Goal: Task Accomplishment & Management: Complete application form

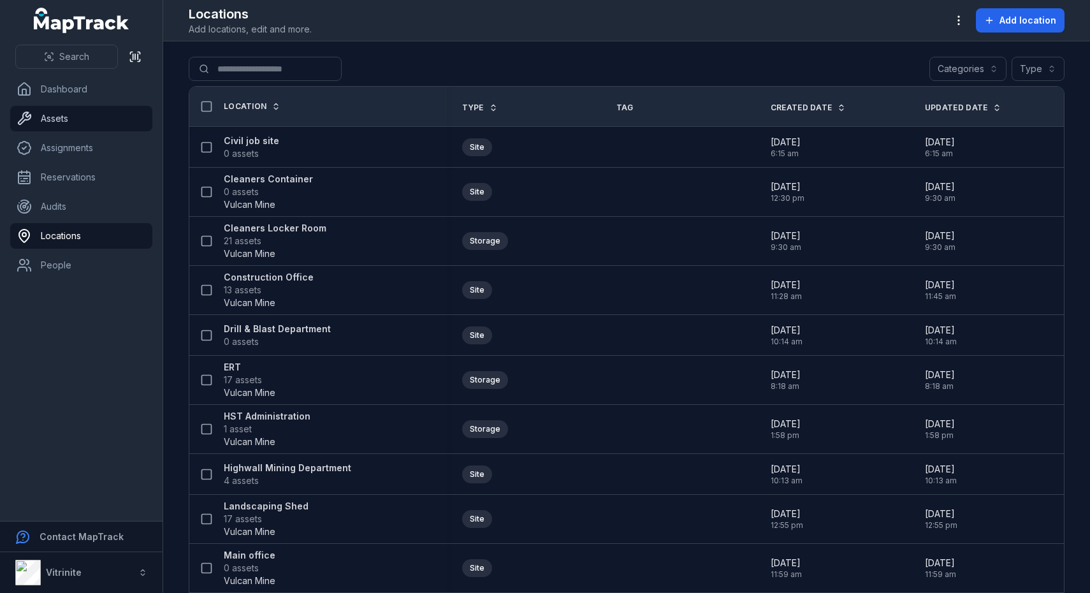
click at [78, 124] on link "Assets" at bounding box center [81, 118] width 142 height 25
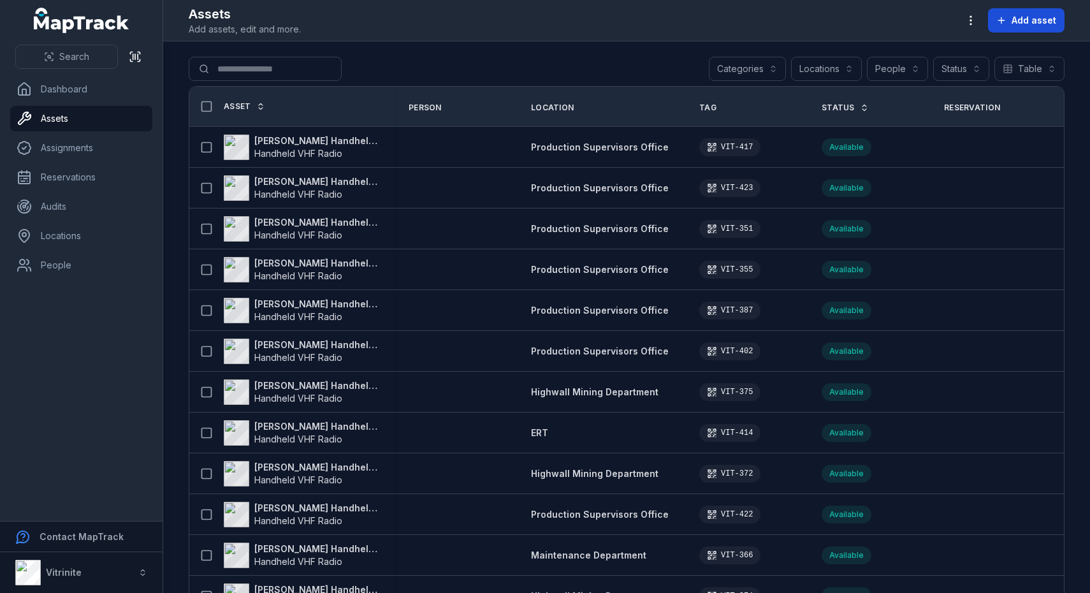
click at [1029, 23] on span "Add asset" at bounding box center [1033, 20] width 45 height 13
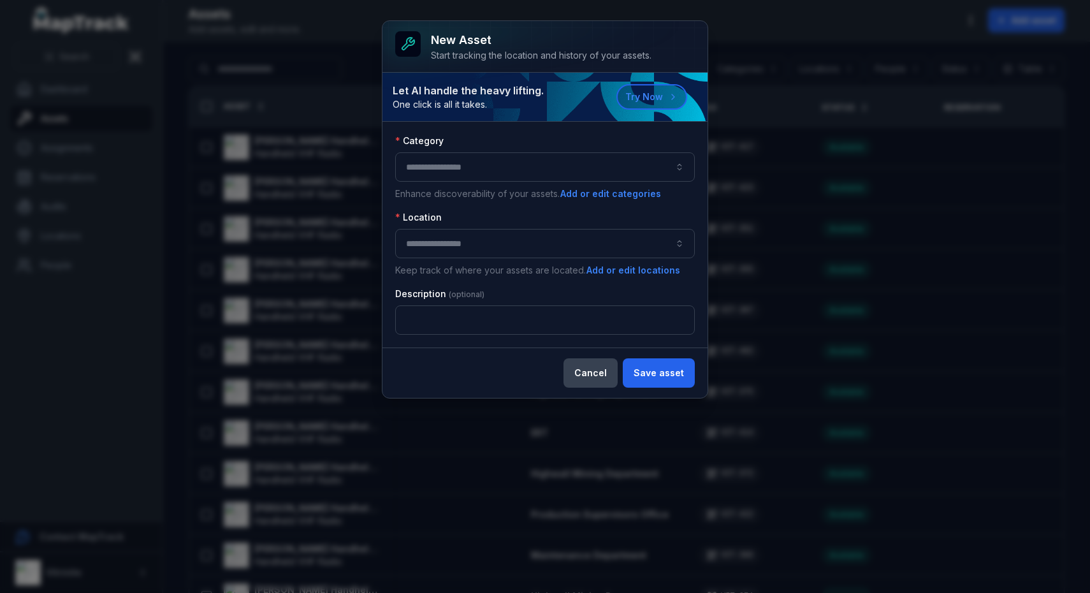
click at [598, 369] on button "Cancel" at bounding box center [590, 372] width 54 height 29
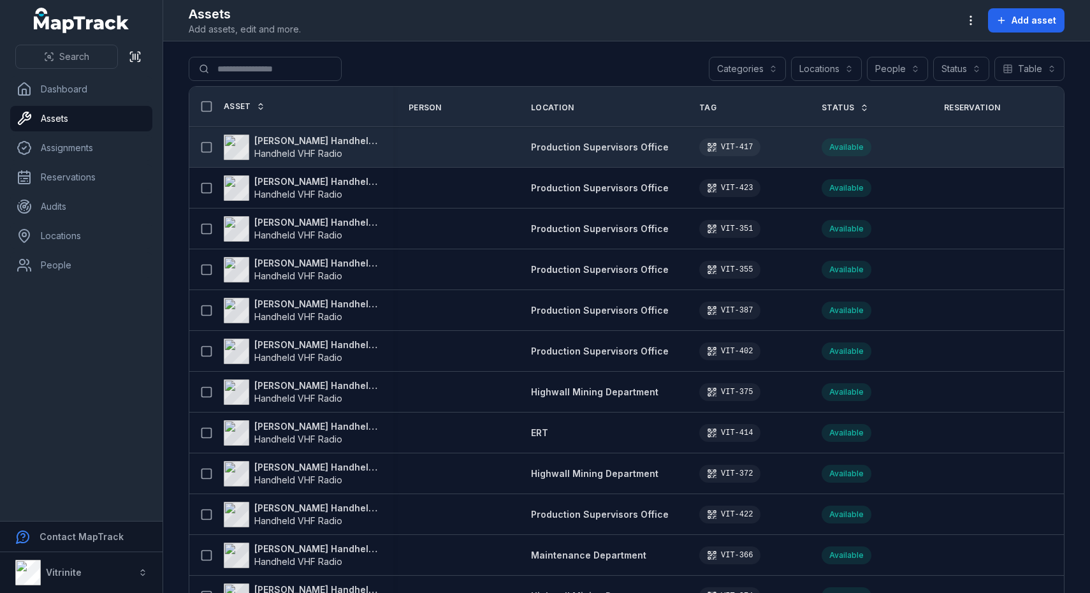
click at [338, 141] on strong "[PERSON_NAME] Handheld VHF Radio" at bounding box center [316, 140] width 124 height 13
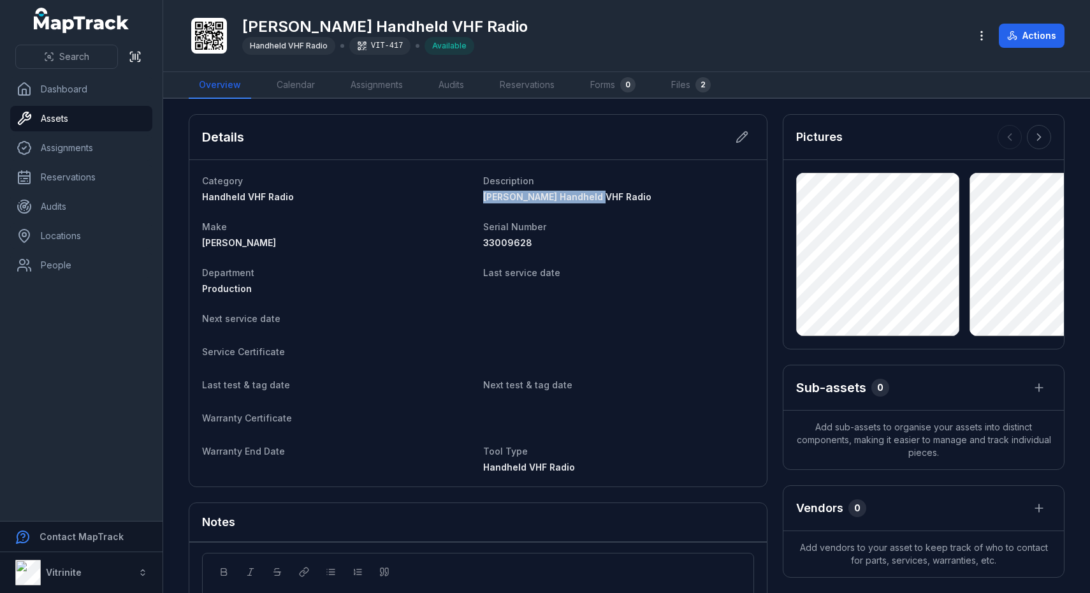
drag, startPoint x: 482, startPoint y: 195, endPoint x: 624, endPoint y: 197, distance: 141.5
click at [624, 197] on dl "Category Handheld VHF Radio Description [PERSON_NAME] Handheld VHF Radio Make […" at bounding box center [478, 323] width 552 height 301
copy span "[PERSON_NAME] Handheld VHF Radio"
click at [97, 122] on link "Assets" at bounding box center [81, 118] width 142 height 25
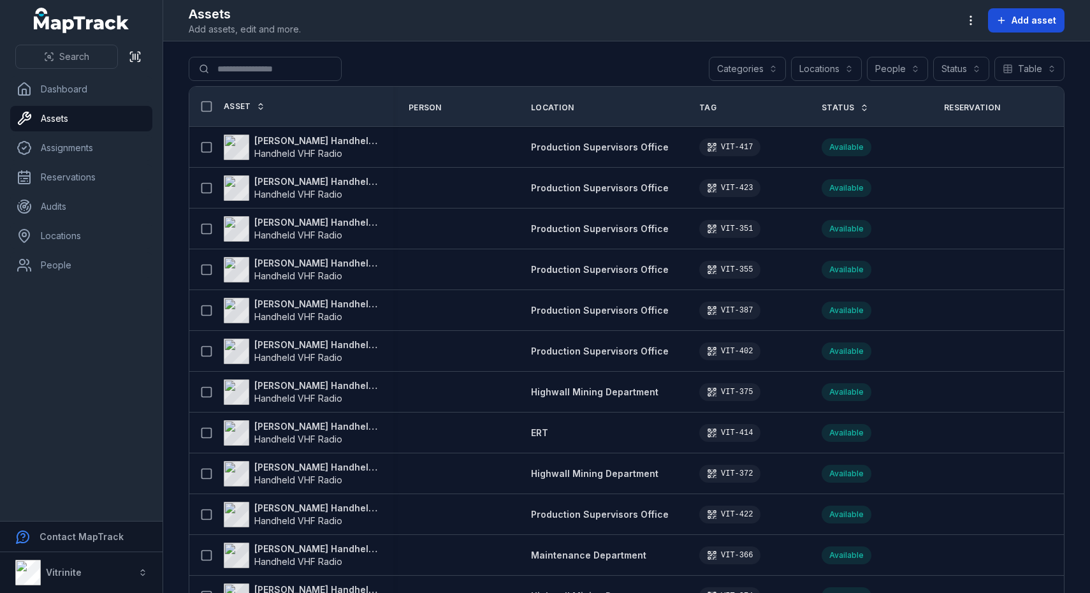
click at [1041, 31] on button "Add asset" at bounding box center [1026, 20] width 76 height 24
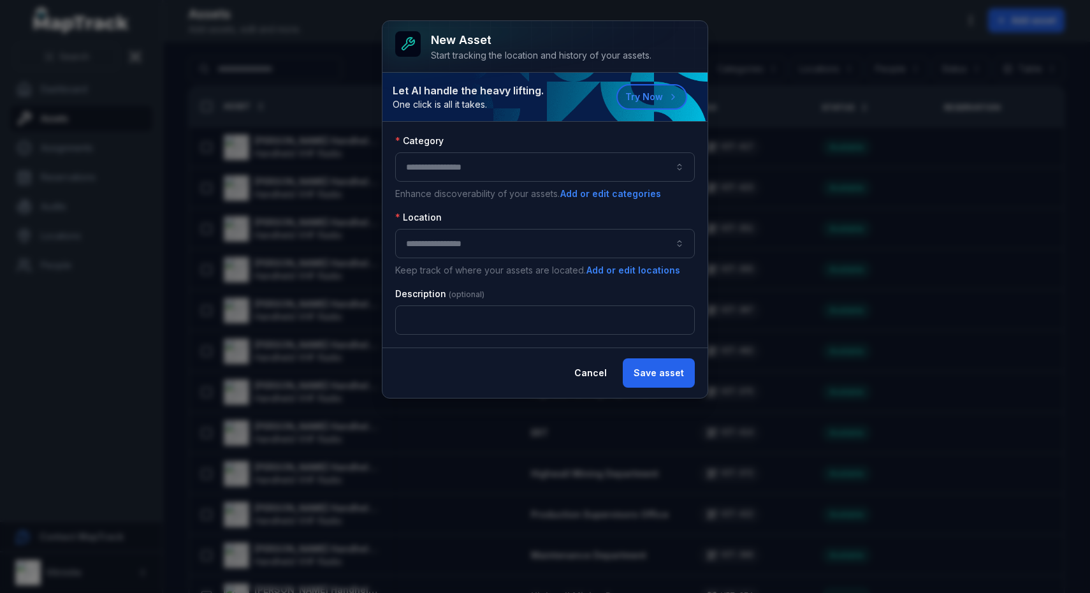
click at [458, 164] on button "button" at bounding box center [545, 166] width 300 height 29
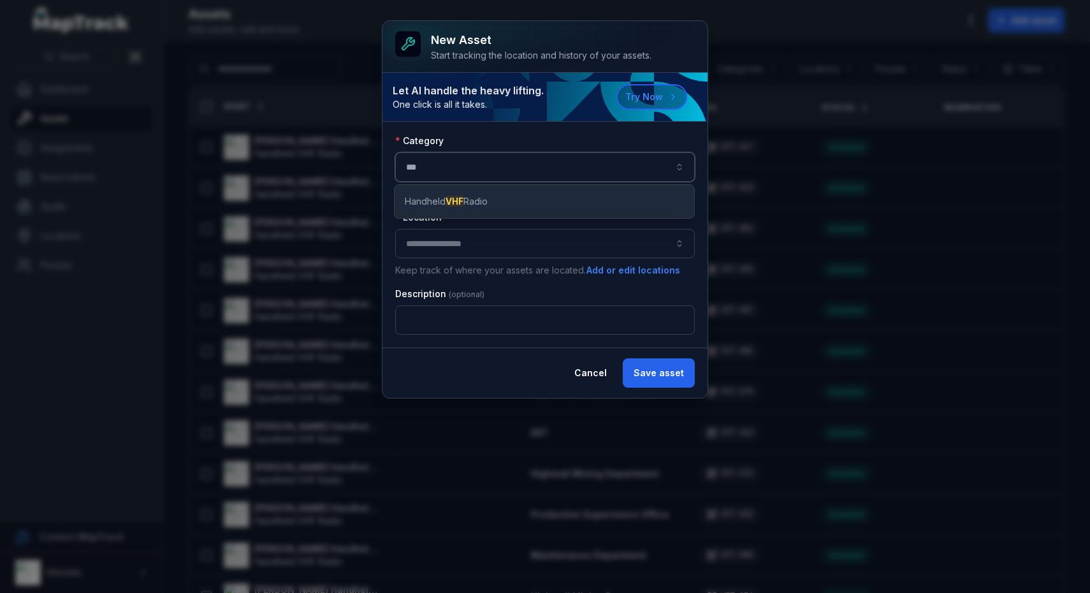
type input "***"
click at [466, 199] on span "Handheld VHF Radio" at bounding box center [449, 201] width 88 height 13
type input "**********"
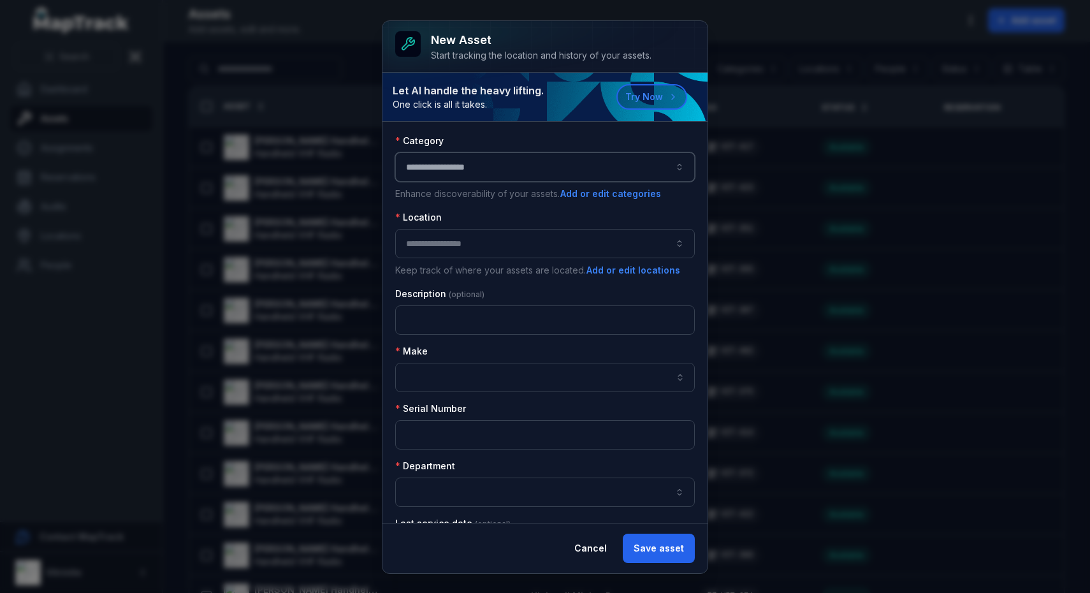
click at [460, 233] on button "button" at bounding box center [545, 243] width 300 height 29
type input "****"
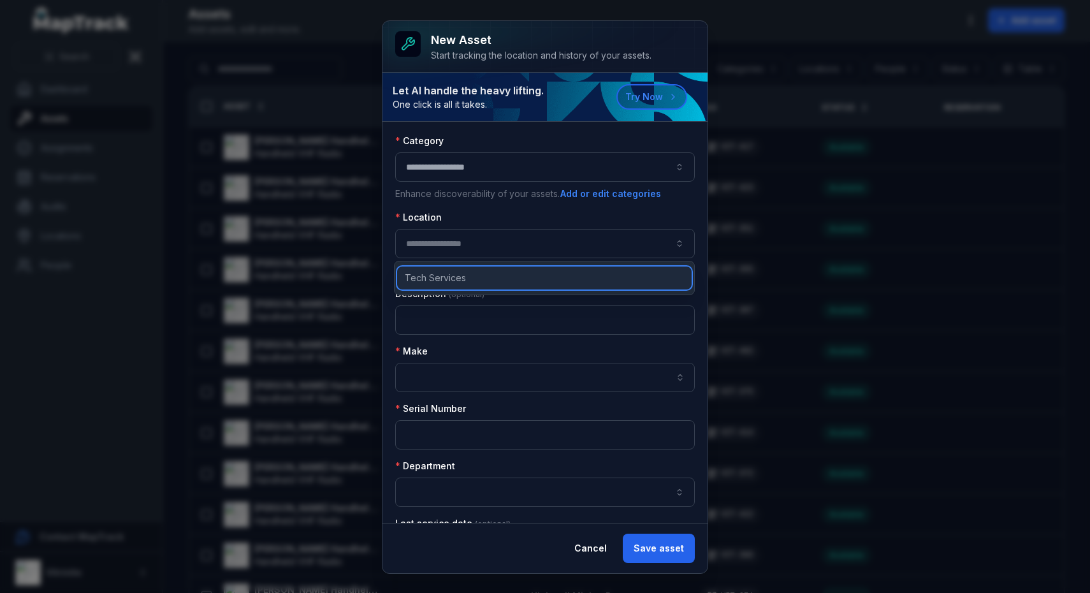
click at [469, 275] on div "Tech Services" at bounding box center [544, 277] width 294 height 23
type input "**********"
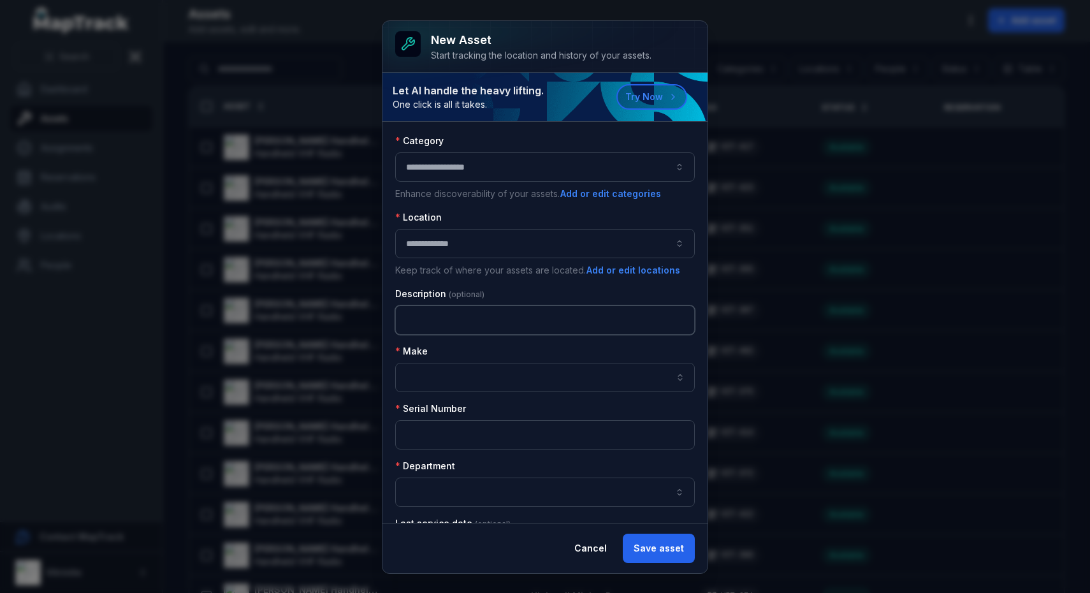
click at [444, 325] on input "text" at bounding box center [545, 319] width 300 height 29
paste input "**********"
type input "**********"
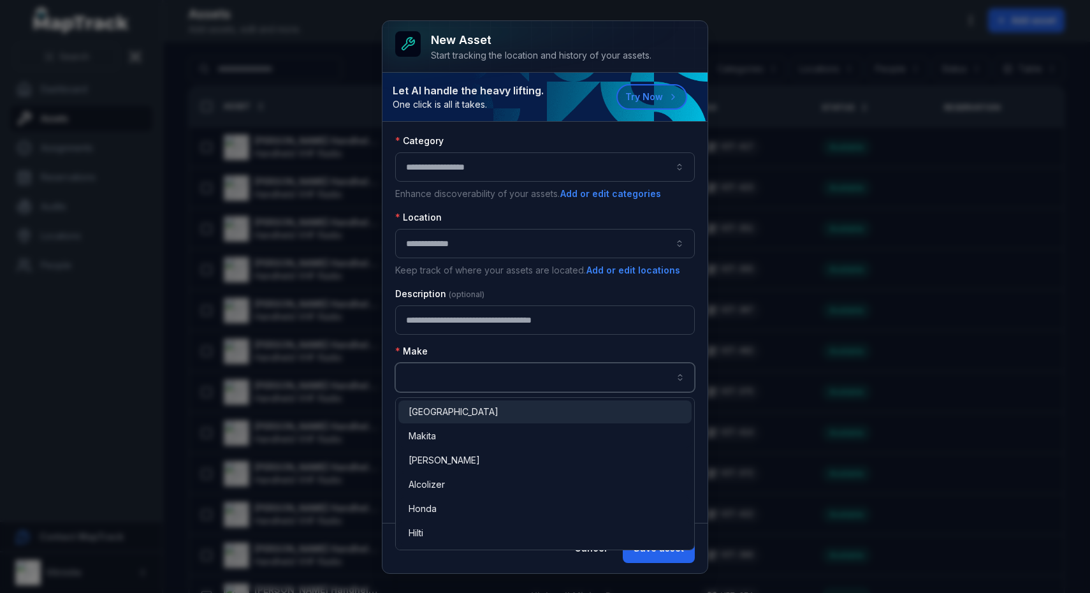
click at [424, 386] on input "asset-add:cf[07e45e59-3c46-4ccb-bb53-7edc5d146b7c]-label" at bounding box center [545, 377] width 300 height 29
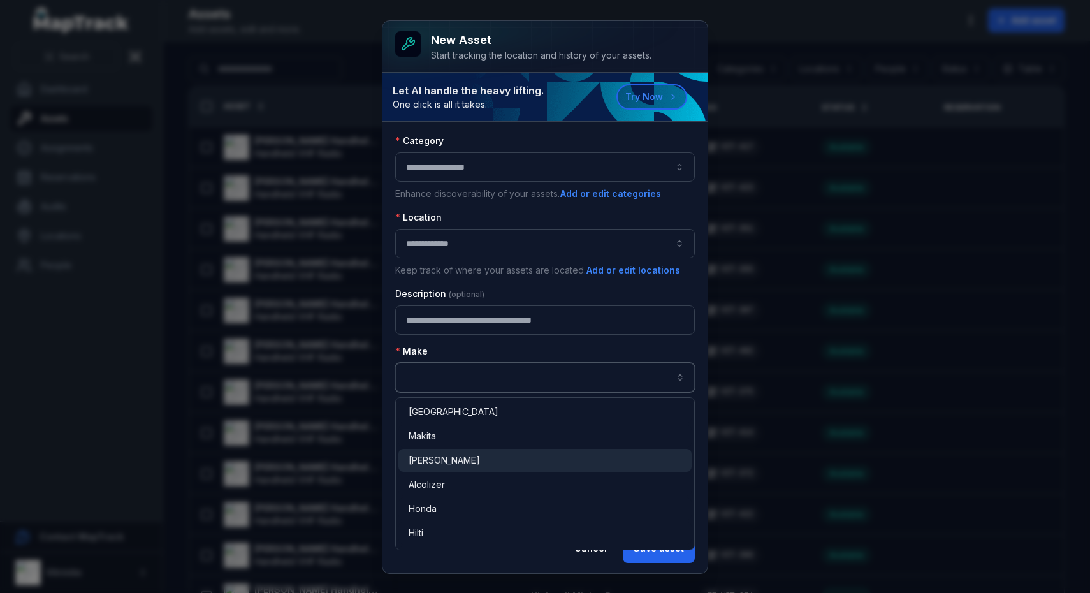
type input "****"
click at [434, 458] on div "[PERSON_NAME]" at bounding box center [544, 460] width 273 height 13
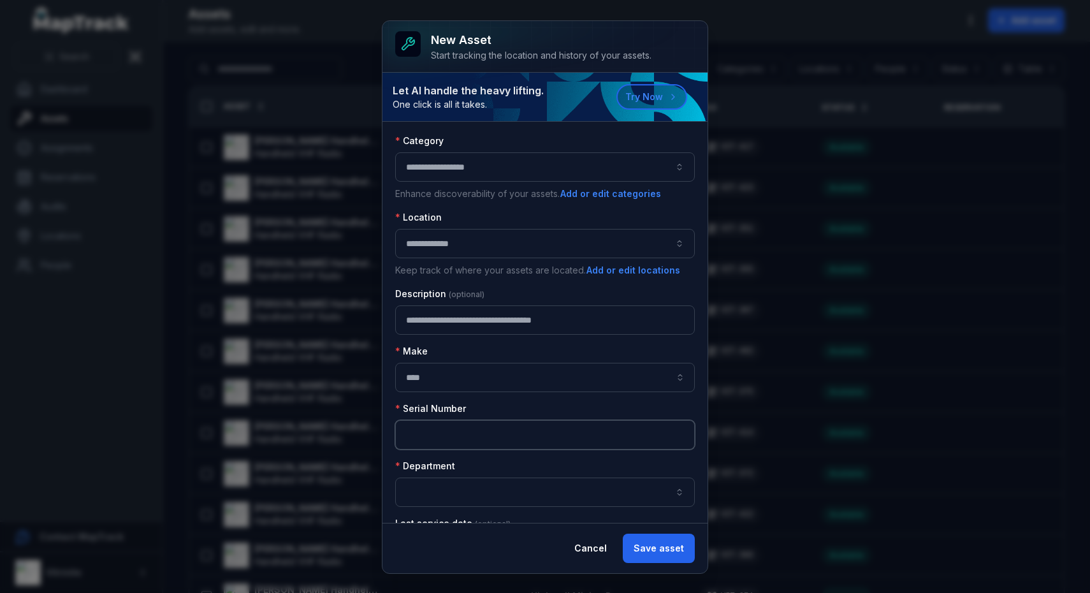
click at [450, 442] on input "text" at bounding box center [545, 434] width 300 height 29
type input "********"
click at [442, 489] on button "button" at bounding box center [545, 491] width 300 height 29
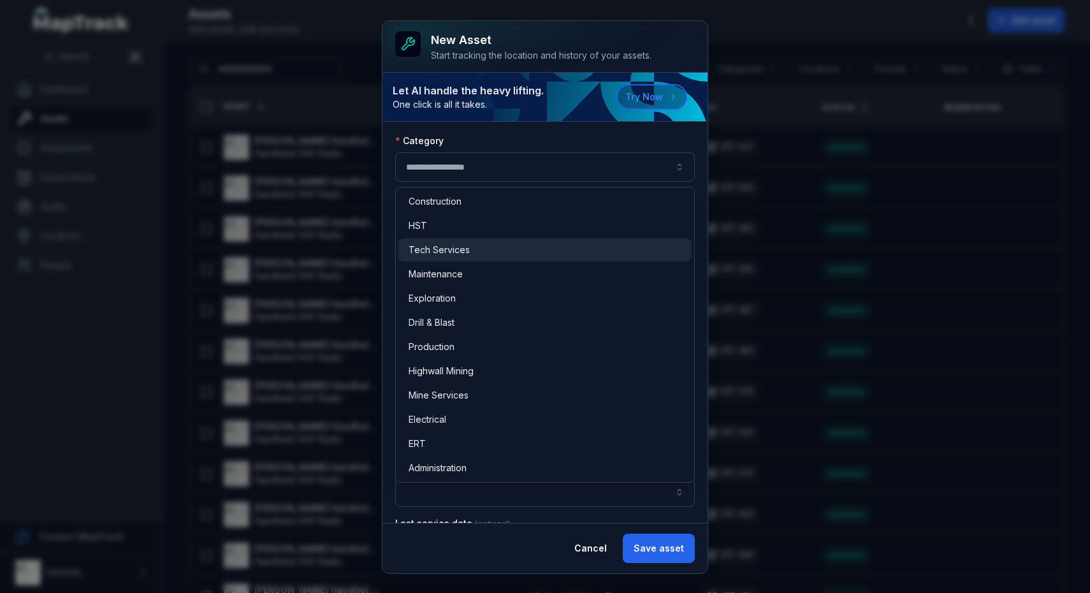
click at [465, 255] on span "Tech Services" at bounding box center [438, 249] width 61 height 13
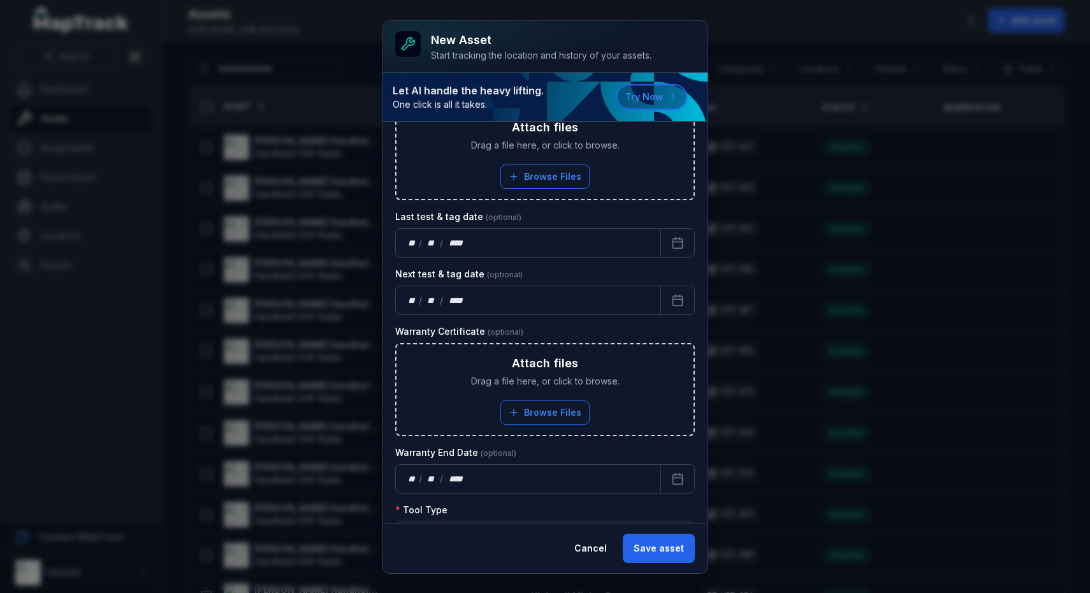
scroll to position [579, 0]
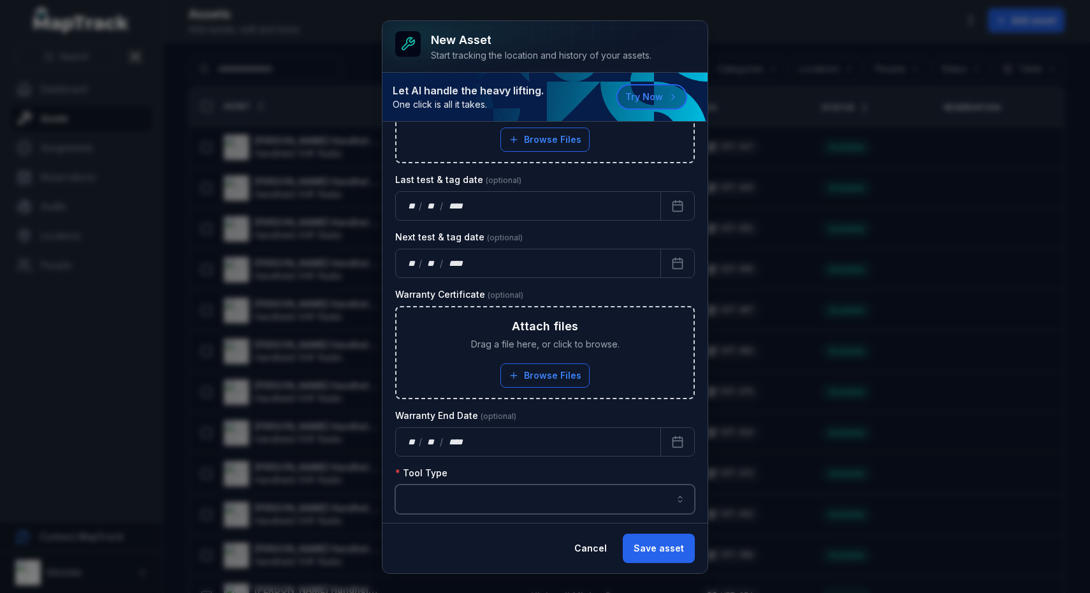
click at [450, 491] on input "asset-add:cf[f53fc1a0-1094-482c-b36b-34fb7d9f113f]-label" at bounding box center [545, 498] width 300 height 29
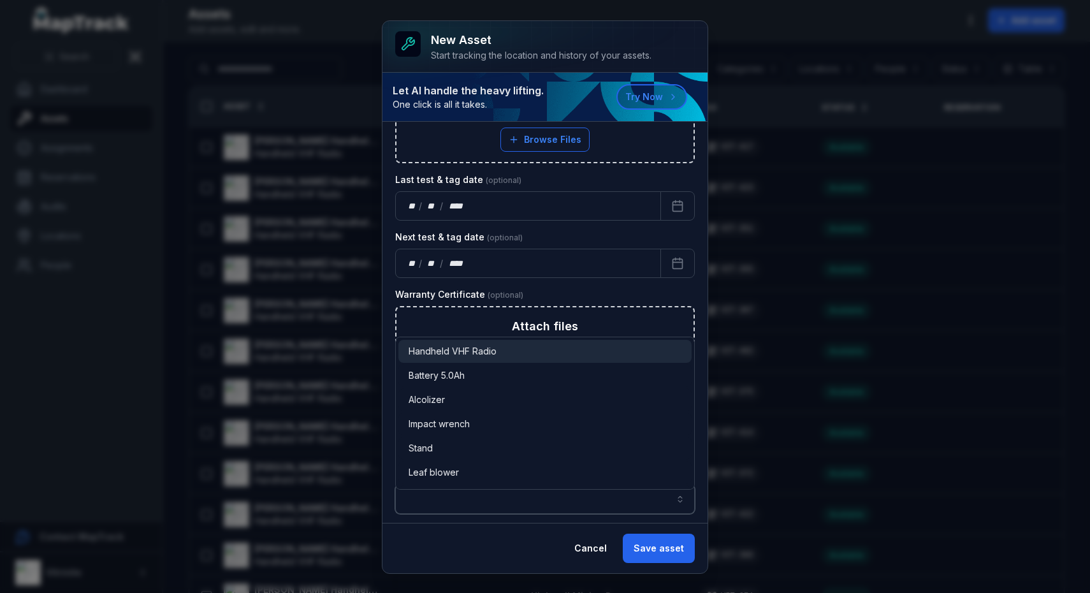
type input "**********"
click at [487, 356] on span "Handheld VHF Radio" at bounding box center [452, 351] width 88 height 13
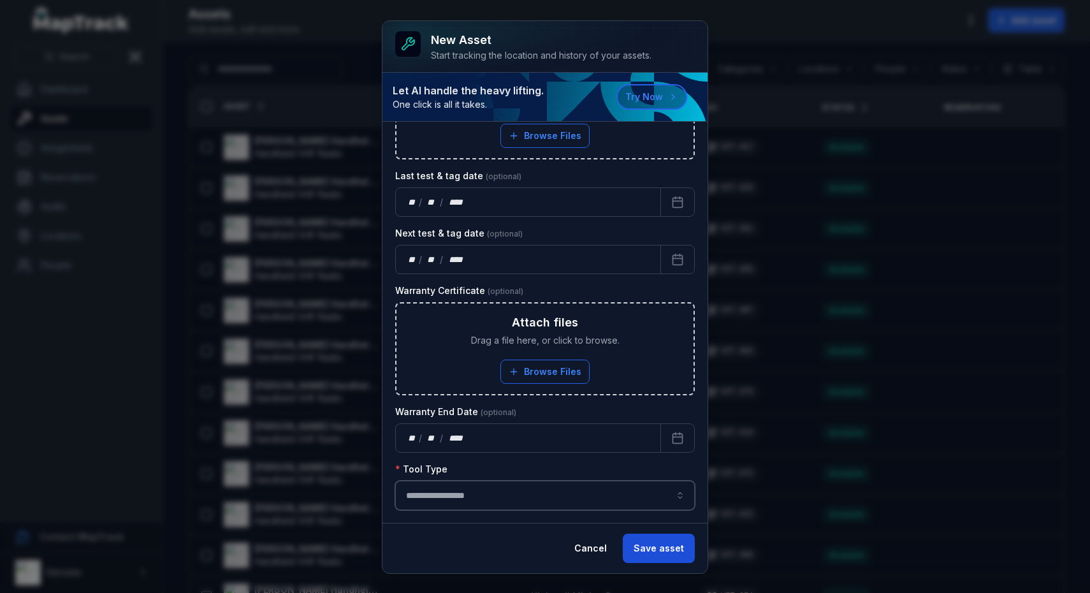
scroll to position [583, 0]
click at [675, 554] on button "Save asset" at bounding box center [659, 547] width 72 height 29
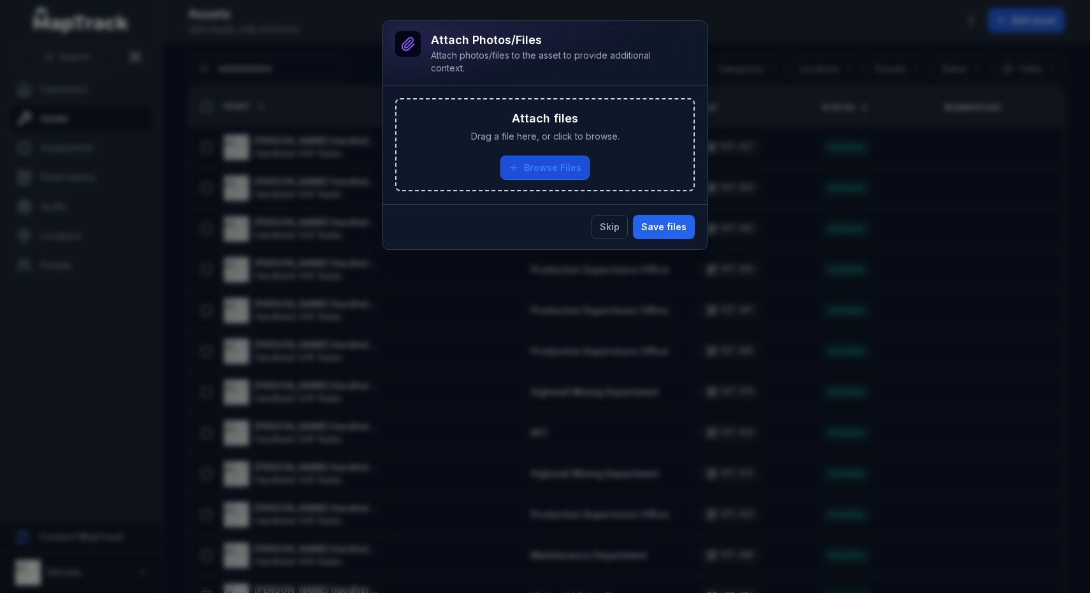
click at [558, 165] on button "Browse Files" at bounding box center [544, 167] width 89 height 24
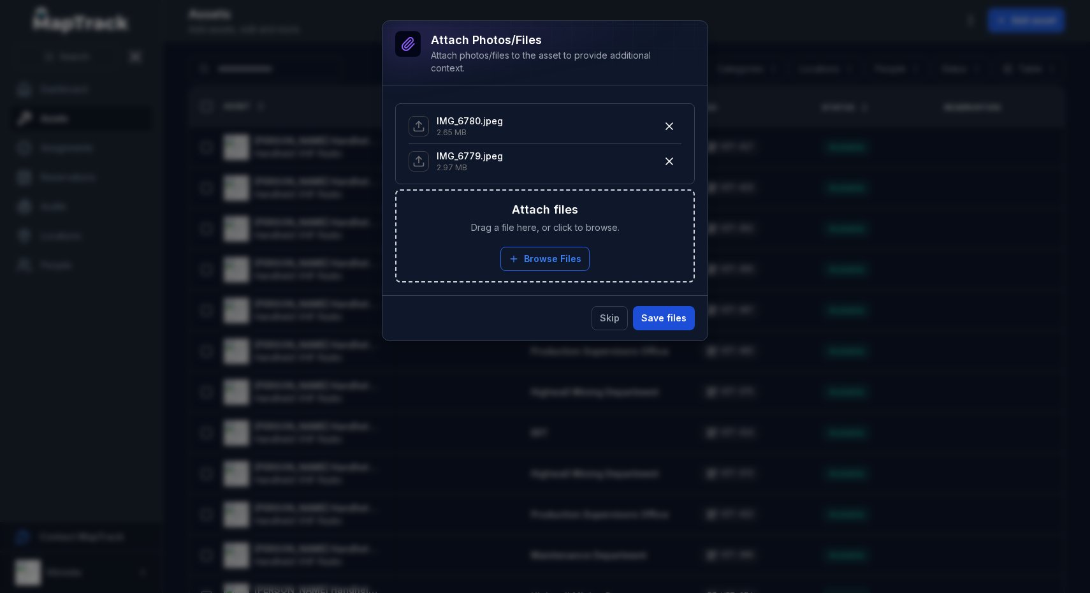
click at [674, 314] on button "Save files" at bounding box center [664, 318] width 62 height 24
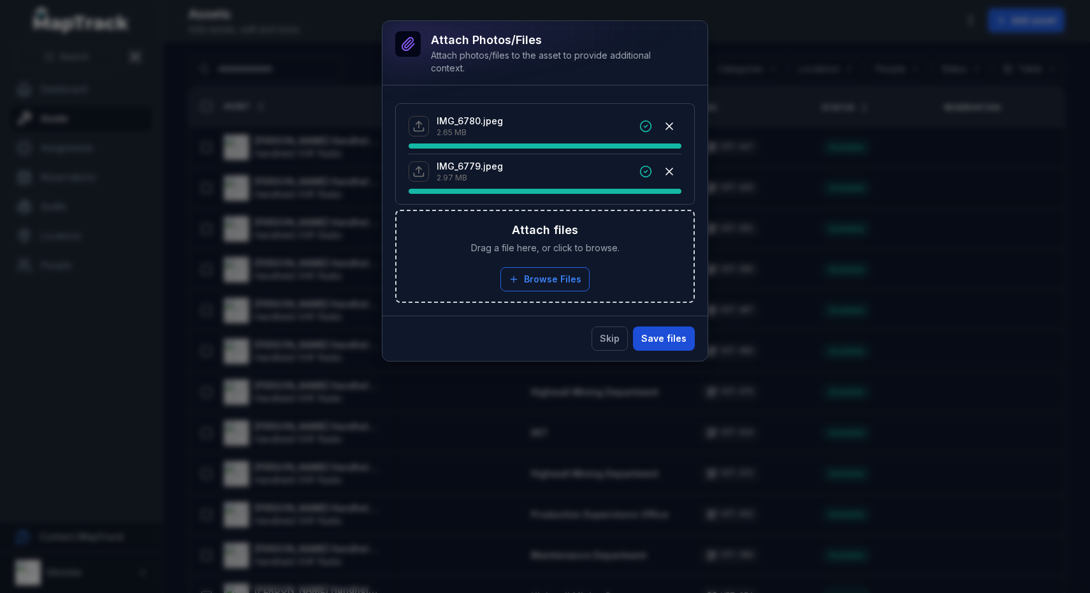
click at [682, 342] on button "Save files" at bounding box center [664, 338] width 62 height 24
click at [1006, 466] on div "Attach photos/files Attach photos/files to the asset to provide additional cont…" at bounding box center [545, 296] width 1090 height 593
click at [670, 340] on button "Save files" at bounding box center [664, 338] width 62 height 24
click at [946, 361] on div "Attach photos/files Attach photos/files to the asset to provide additional cont…" at bounding box center [545, 296] width 1090 height 593
click at [670, 341] on button "Save files" at bounding box center [664, 338] width 62 height 24
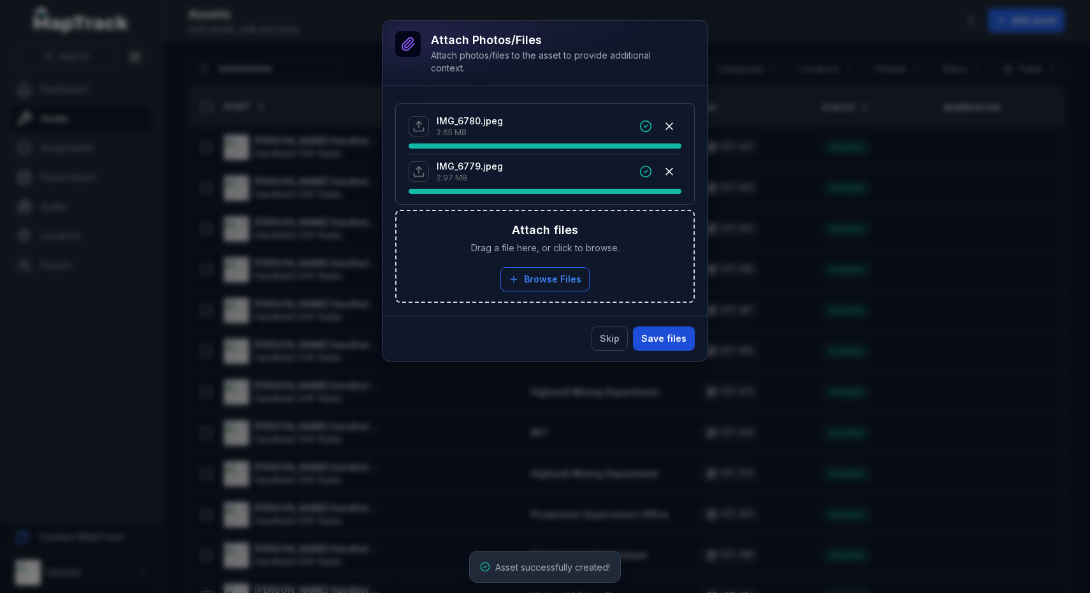
click at [670, 340] on button "Save files" at bounding box center [664, 338] width 62 height 24
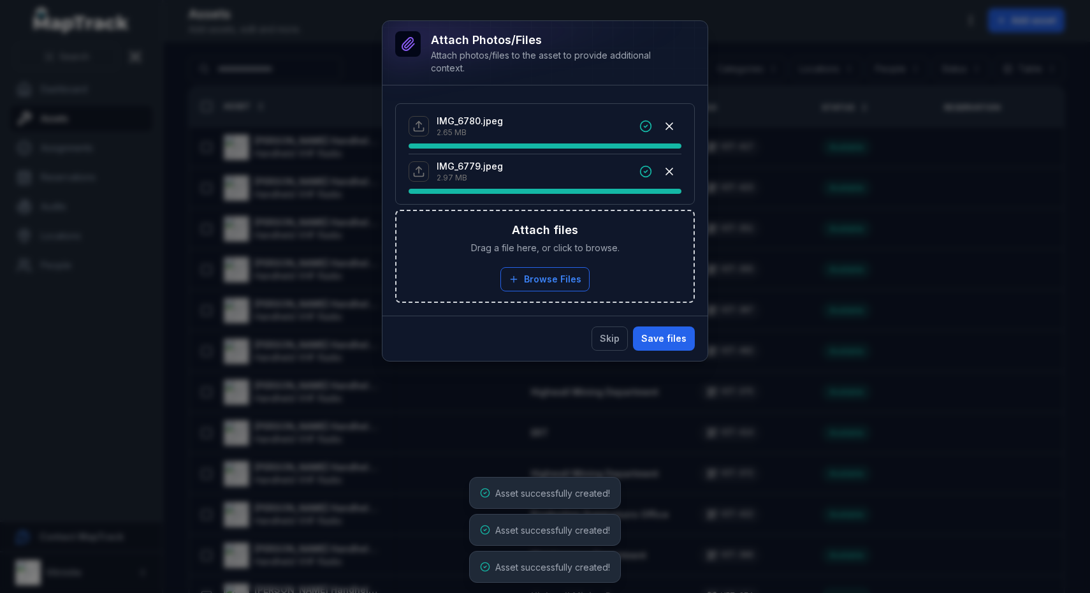
click at [874, 388] on div "Attach photos/files Attach photos/files to the asset to provide additional cont…" at bounding box center [545, 296] width 1090 height 593
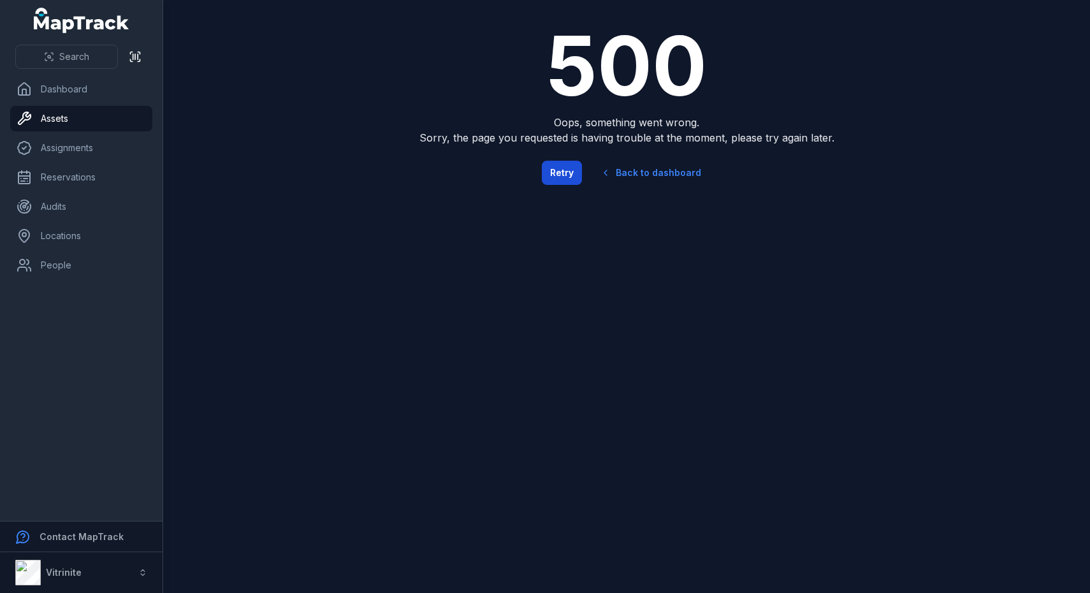
click at [555, 170] on button "Retry" at bounding box center [562, 173] width 40 height 24
click at [49, 117] on link "Assets" at bounding box center [81, 118] width 142 height 25
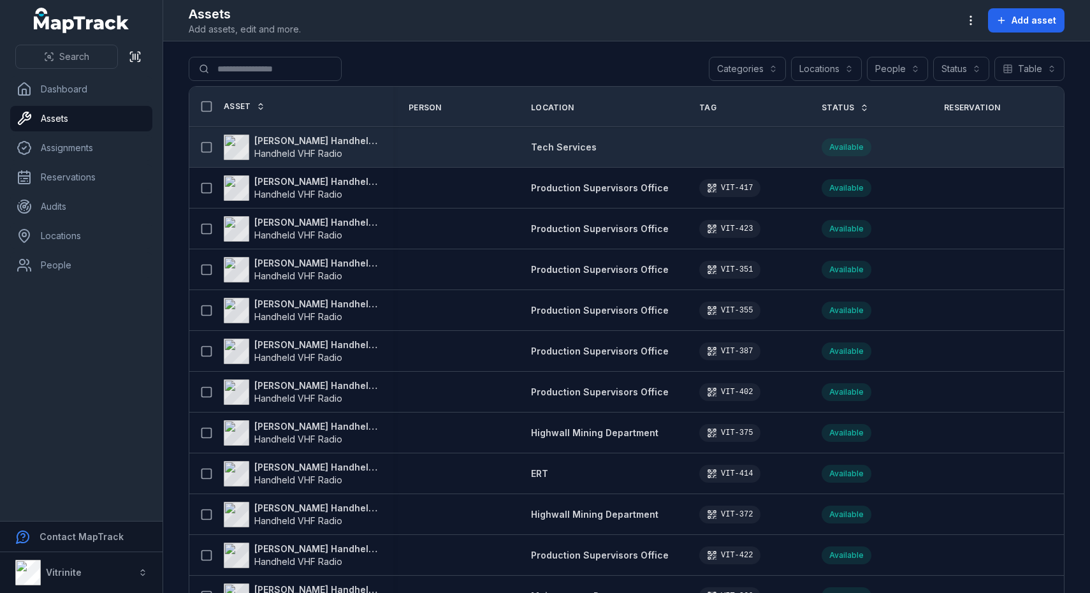
click at [350, 138] on strong "[PERSON_NAME] Handheld VHF Radio - Tech Services" at bounding box center [316, 140] width 124 height 13
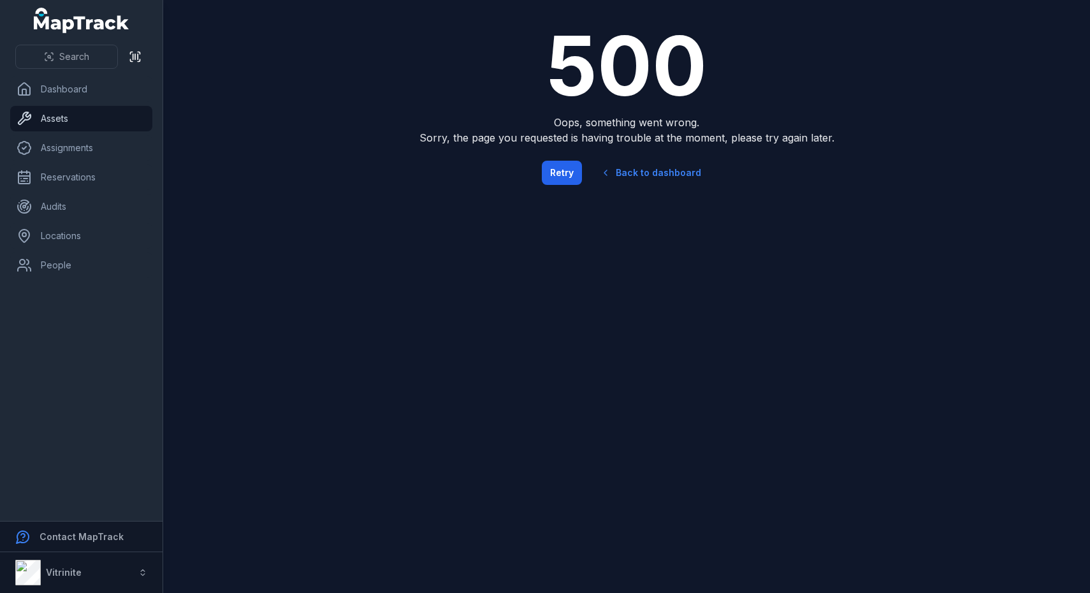
click at [31, 118] on icon at bounding box center [24, 118] width 15 height 15
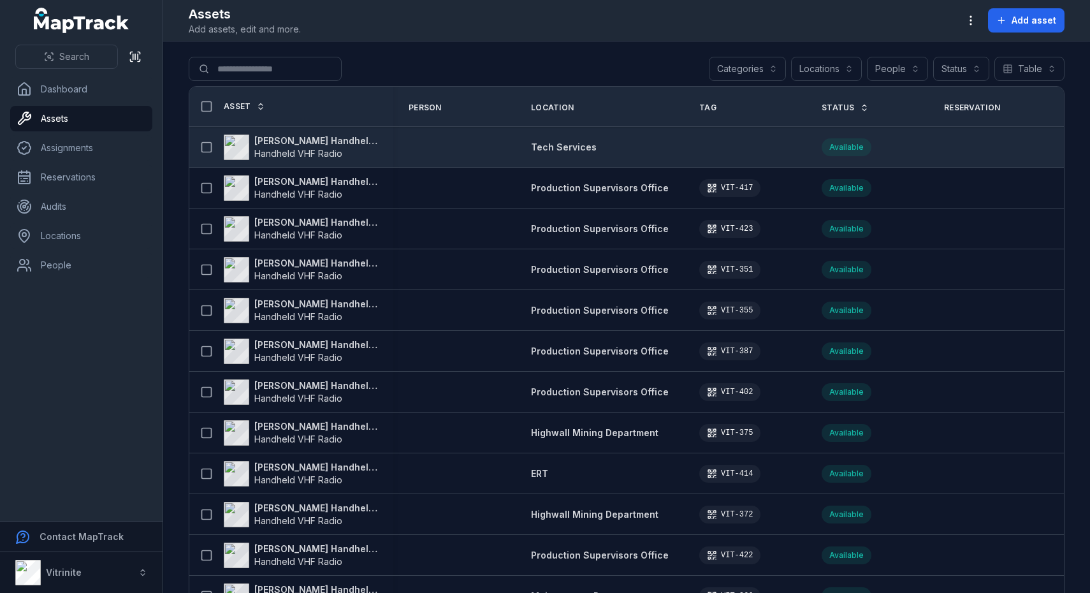
click at [328, 141] on strong "[PERSON_NAME] Handheld VHF Radio - Tech Services" at bounding box center [316, 140] width 124 height 13
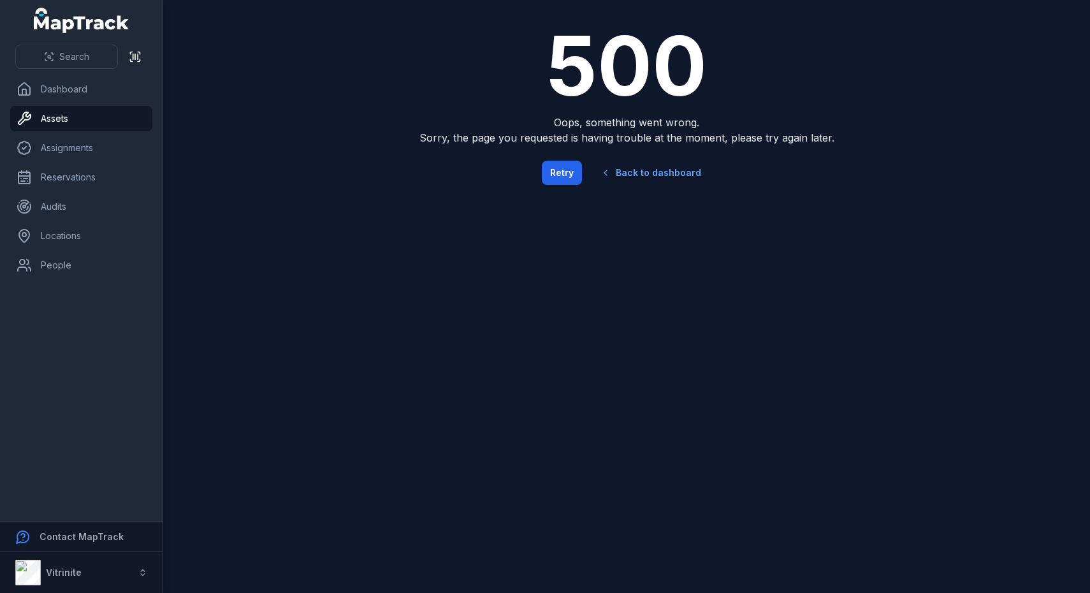
click at [628, 170] on link "Back to dashboard" at bounding box center [650, 172] width 122 height 29
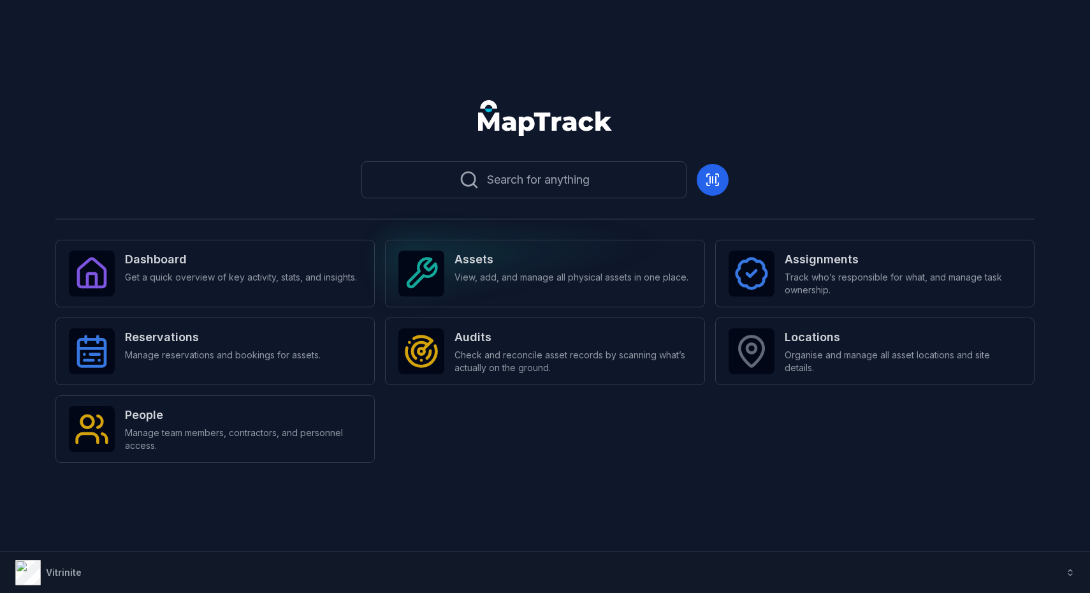
click at [496, 250] on div "Assets View, add, and manage all physical assets in one place." at bounding box center [544, 274] width 319 height 68
